Goal: Communication & Community: Share content

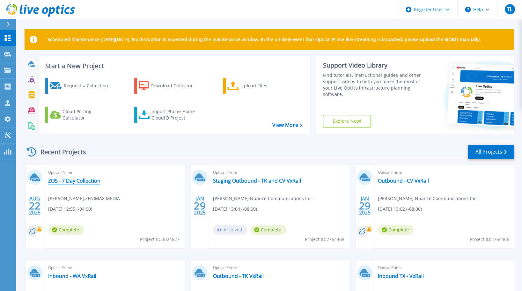
click at [79, 180] on link "ZOS - 7 Day Collection" at bounding box center [74, 181] width 52 height 6
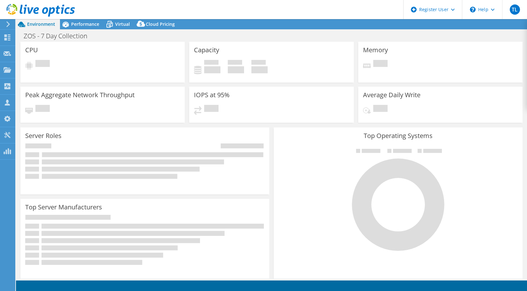
select select "USD"
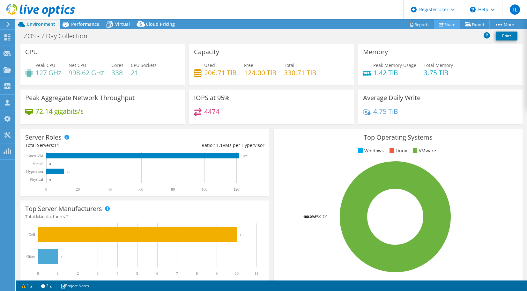
click at [449, 24] on link "Share" at bounding box center [447, 24] width 26 height 10
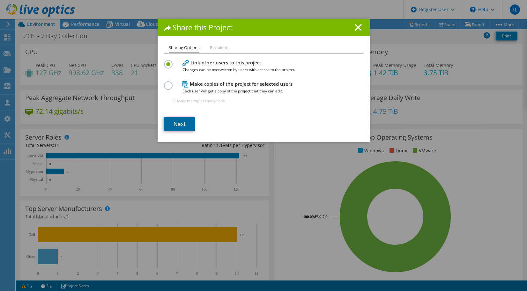
click at [178, 123] on link "Next" at bounding box center [179, 124] width 31 height 14
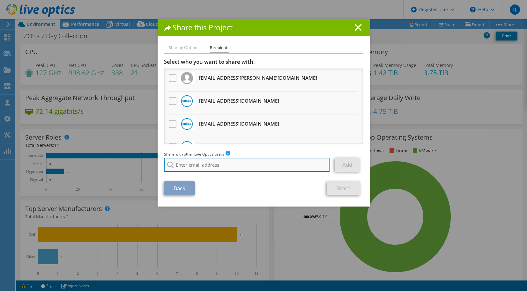
click at [192, 166] on input "search" at bounding box center [247, 165] width 166 height 14
paste input "[EMAIL_ADDRESS][PERSON_NAME][DOMAIN_NAME]"
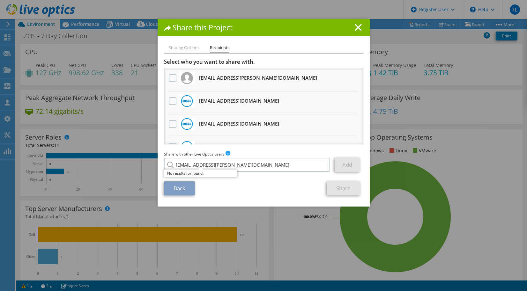
click at [262, 177] on section "Select who you want to share with. All project copies will be anonymous. [PERSO…" at bounding box center [263, 126] width 199 height 137
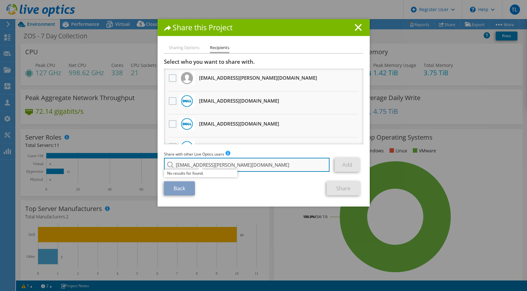
click at [245, 166] on input "[EMAIL_ADDRESS][PERSON_NAME][DOMAIN_NAME]" at bounding box center [247, 165] width 166 height 14
click at [181, 165] on input "[EMAIL_ADDRESS][PERSON_NAME][DOMAIN_NAME]" at bounding box center [247, 165] width 166 height 14
type input "[EMAIL_ADDRESS][DOMAIN_NAME]"
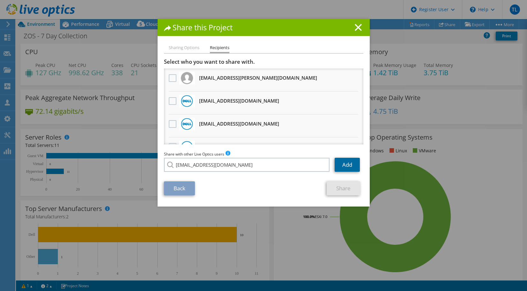
click at [351, 167] on link "Add" at bounding box center [346, 165] width 25 height 14
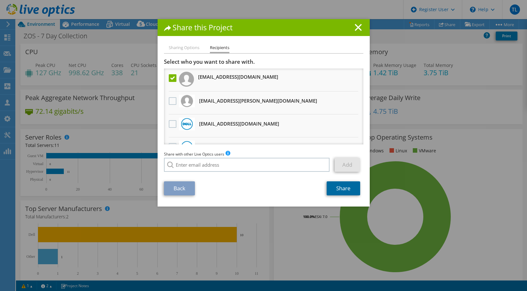
click at [342, 189] on link "Share" at bounding box center [342, 188] width 33 height 14
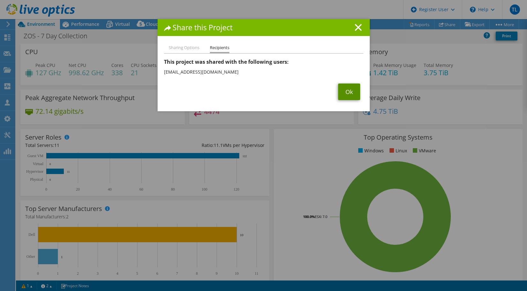
click at [348, 93] on link "Ok" at bounding box center [349, 92] width 22 height 17
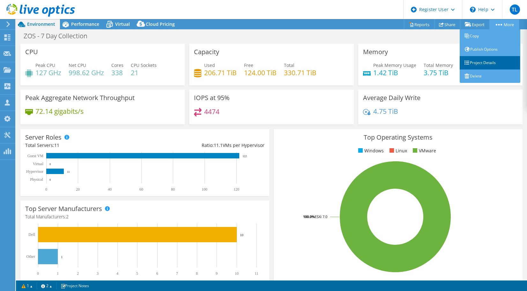
click at [484, 62] on link "Project Details" at bounding box center [489, 62] width 61 height 13
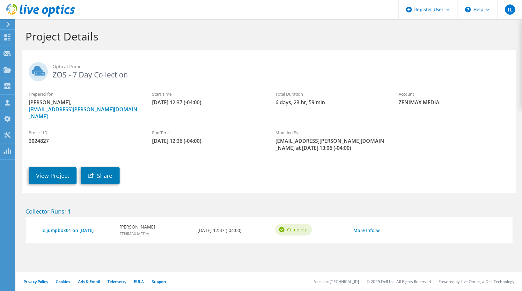
click at [40, 137] on span "3024827" at bounding box center [84, 140] width 111 height 7
copy span "3024827"
